Goal: Task Accomplishment & Management: Manage account settings

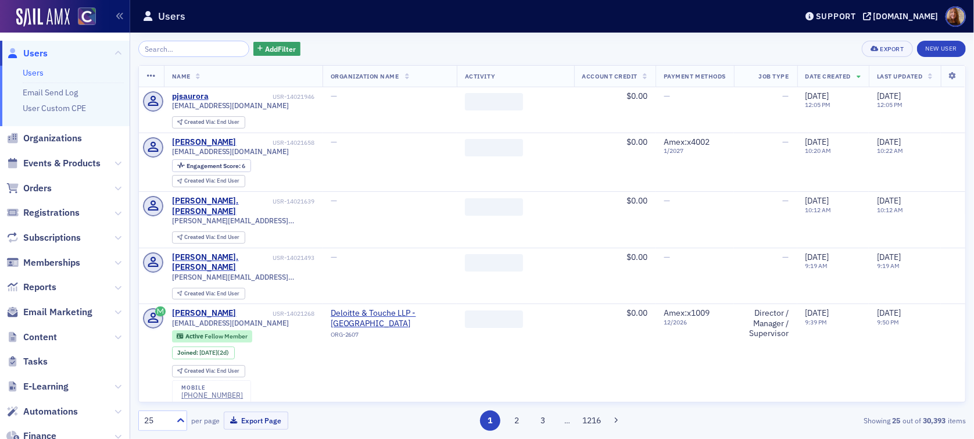
click at [181, 47] on input "search" at bounding box center [193, 49] width 111 height 16
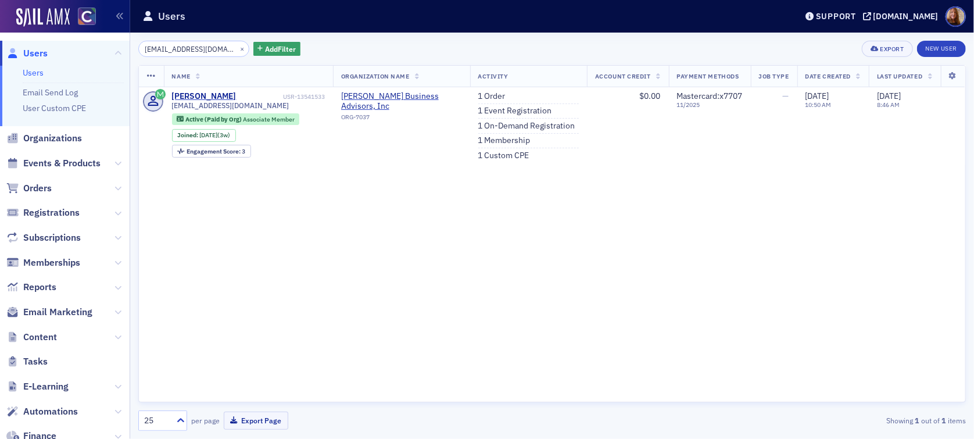
type input "gvgarud99@gmail.com"
click at [397, 94] on span "Zick Business Advisors, Inc" at bounding box center [401, 101] width 121 height 20
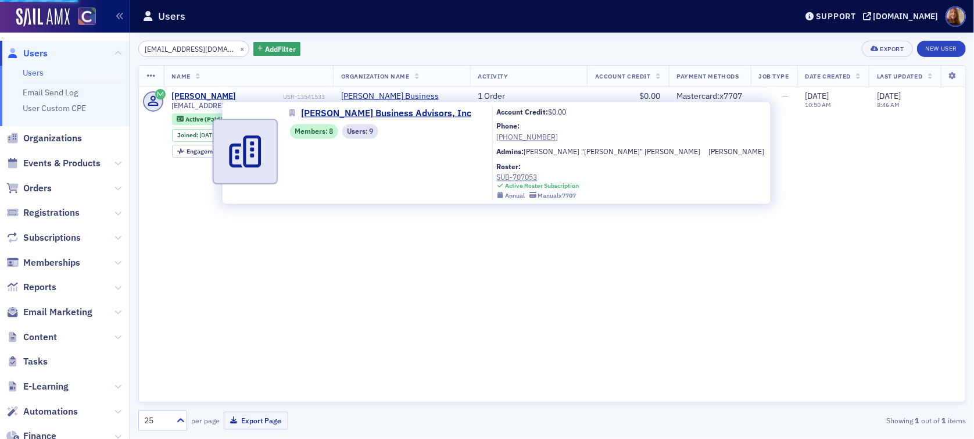
select select "US"
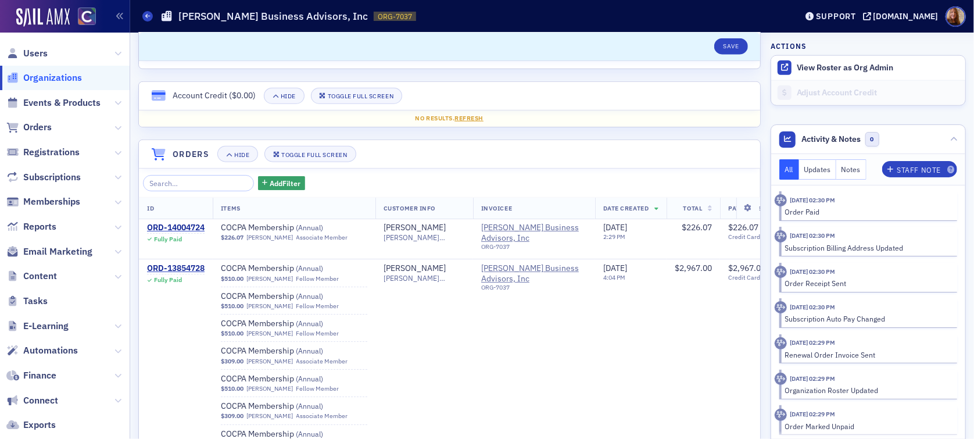
scroll to position [715, 0]
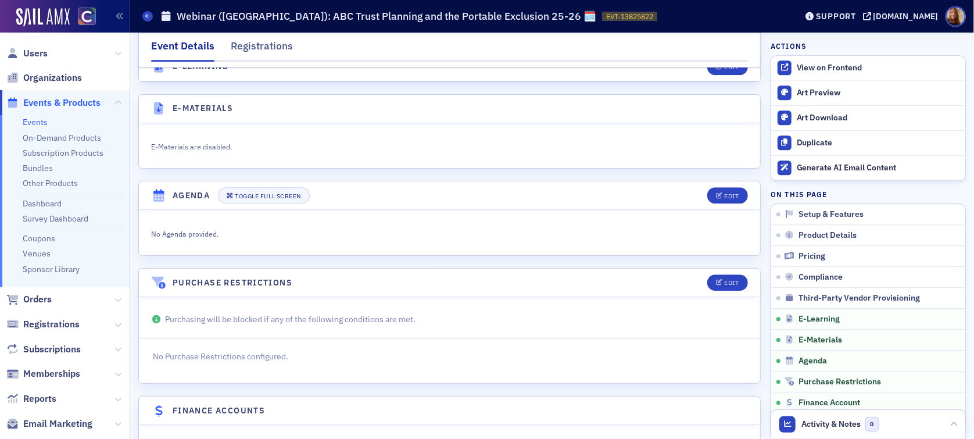
scroll to position [1643, 0]
